Goal: Transaction & Acquisition: Purchase product/service

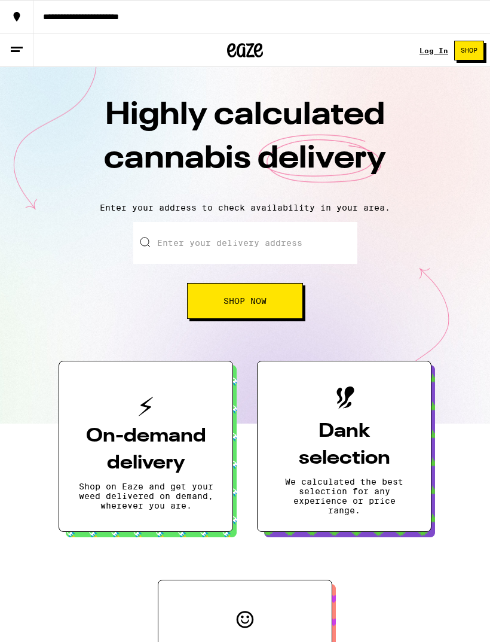
click at [437, 47] on link "Log In" at bounding box center [434, 51] width 29 height 8
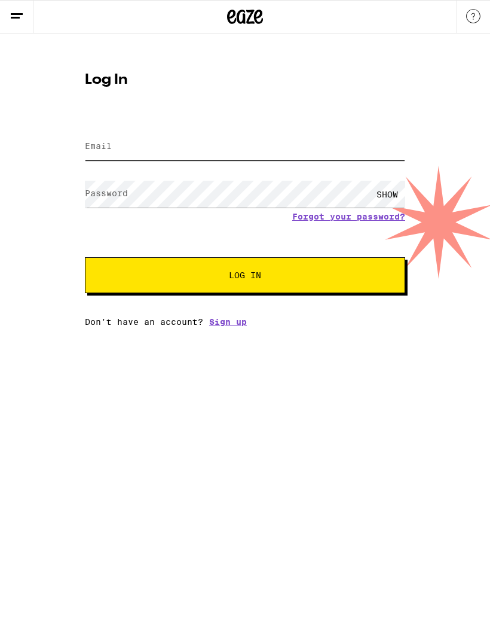
click at [314, 150] on input "Email" at bounding box center [245, 146] width 321 height 27
type input "[EMAIL_ADDRESS][DOMAIN_NAME]"
click at [245, 277] on button "Log In" at bounding box center [245, 275] width 321 height 36
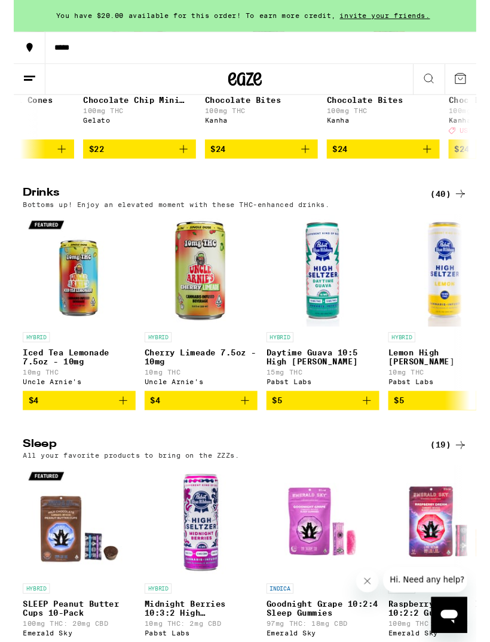
click at [444, 630] on div "Open messaging window" at bounding box center [450, 616] width 36 height 36
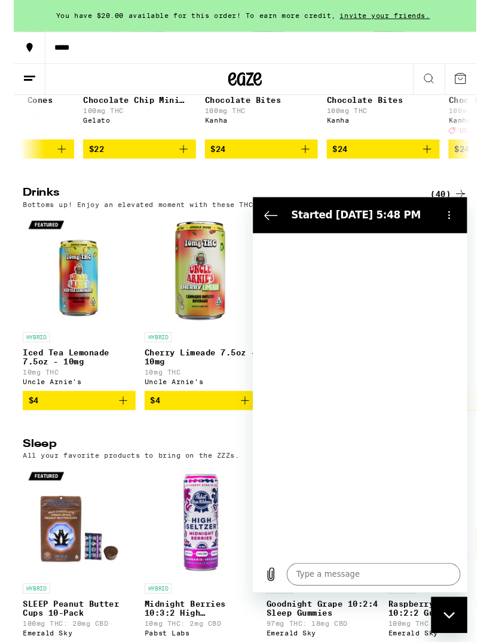
type textarea "x"
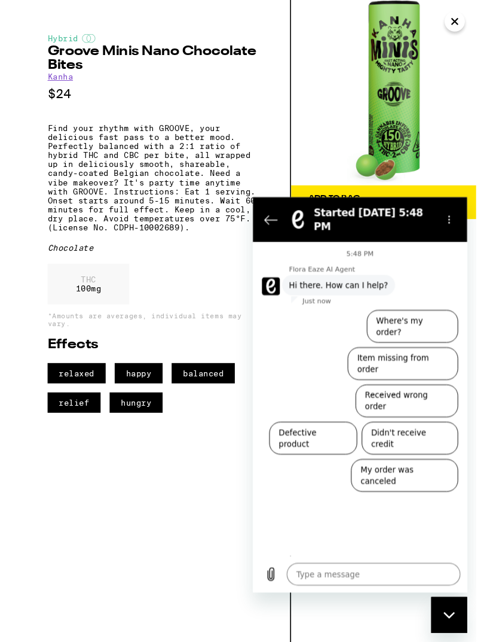
click at [471, 22] on icon "Close" at bounding box center [468, 23] width 14 height 18
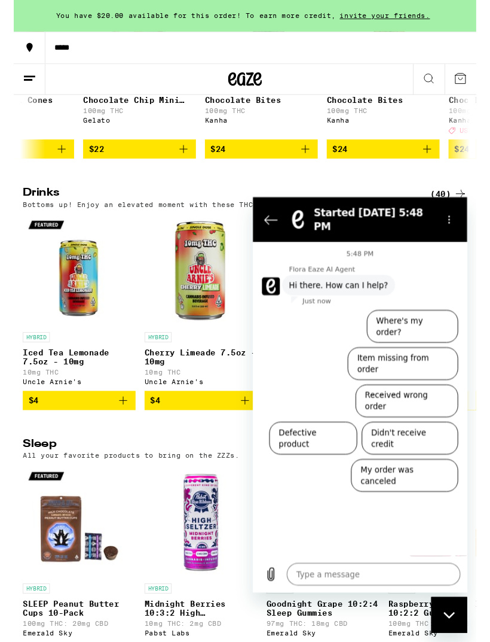
click at [283, 215] on button "Back to the conversation list" at bounding box center [272, 221] width 24 height 24
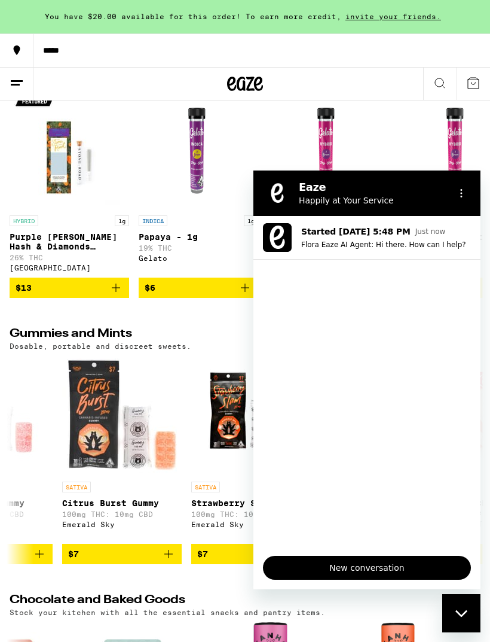
scroll to position [3400, 0]
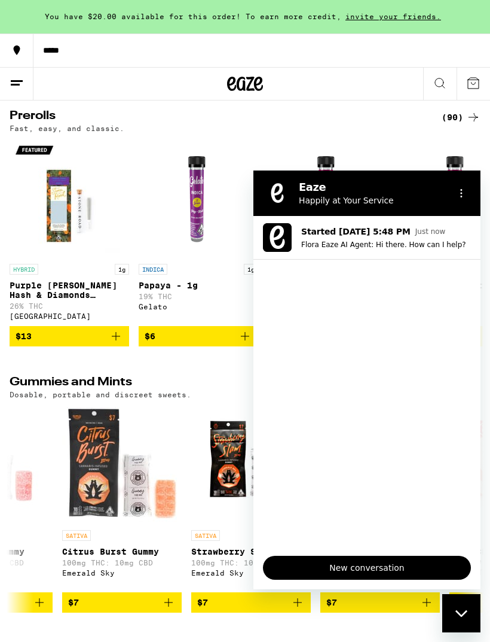
click at [469, 615] on div "Close messaging window" at bounding box center [462, 613] width 36 height 36
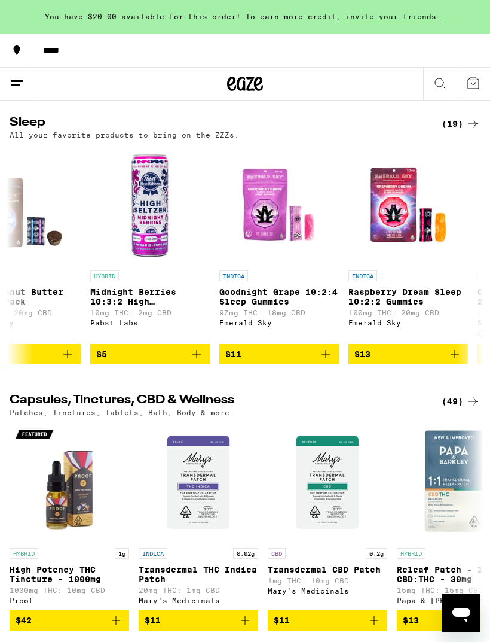
scroll to position [0, 119]
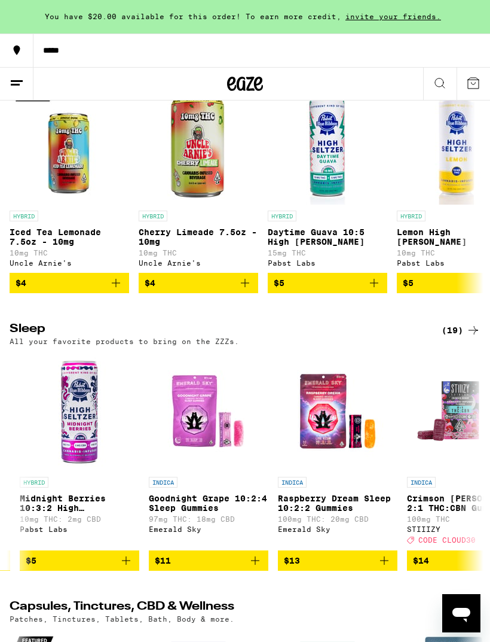
scroll to position [4122, 0]
